Goal: Navigation & Orientation: Find specific page/section

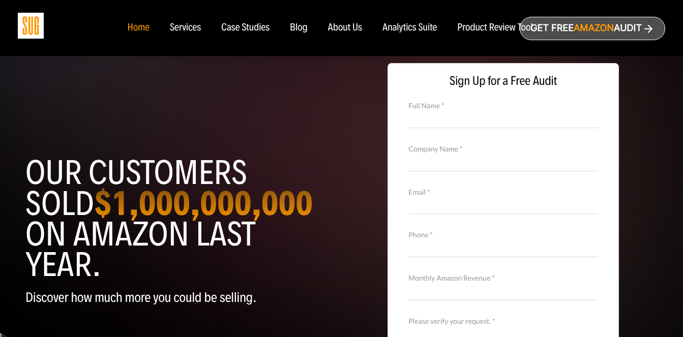
click at [179, 29] on div "Services" at bounding box center [185, 27] width 31 height 11
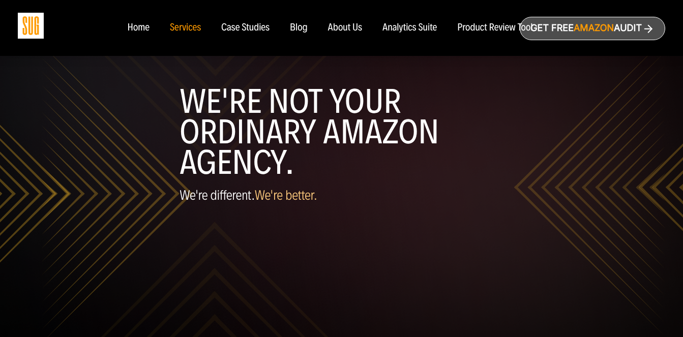
click at [255, 30] on div "Case Studies" at bounding box center [245, 27] width 48 height 11
